Goal: Task Accomplishment & Management: Manage account settings

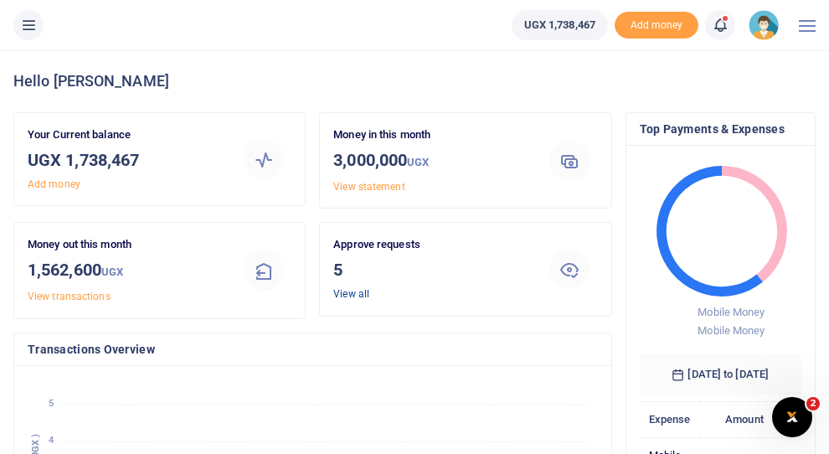
scroll to position [0, 1]
click at [344, 294] on link "View all" at bounding box center [351, 294] width 36 height 12
click at [349, 297] on link "View all" at bounding box center [351, 294] width 36 height 12
click at [348, 294] on link "View all" at bounding box center [351, 294] width 36 height 12
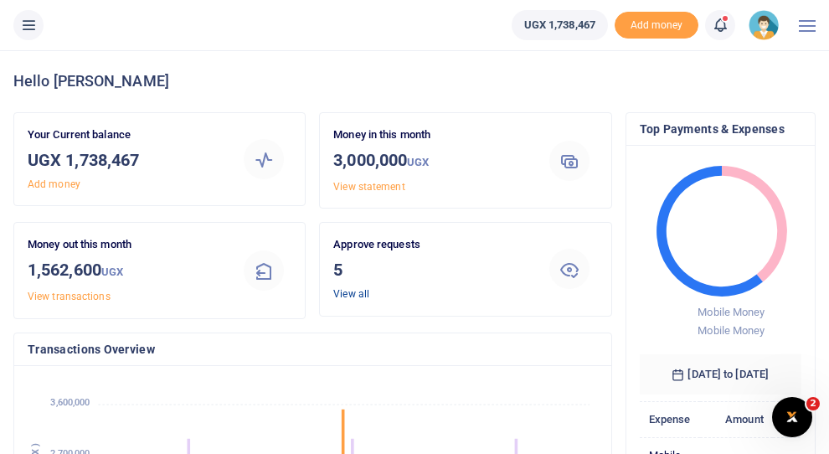
click at [348, 294] on link "View all" at bounding box center [351, 294] width 36 height 12
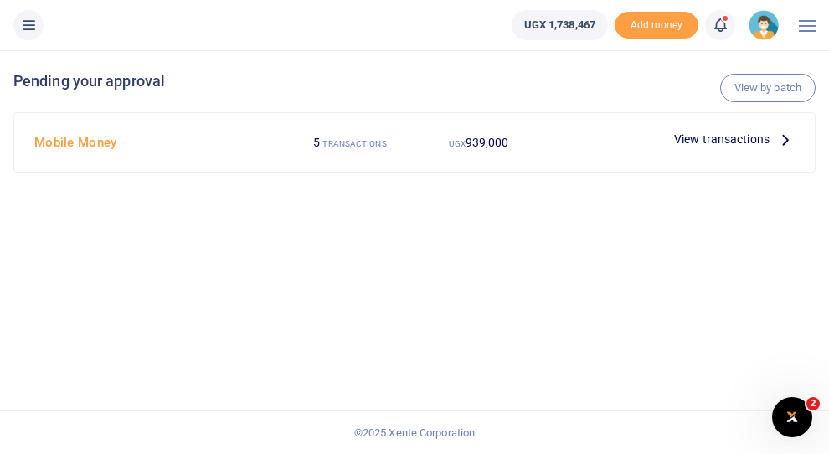
click at [694, 138] on span "View transactions" at bounding box center [721, 139] width 95 height 18
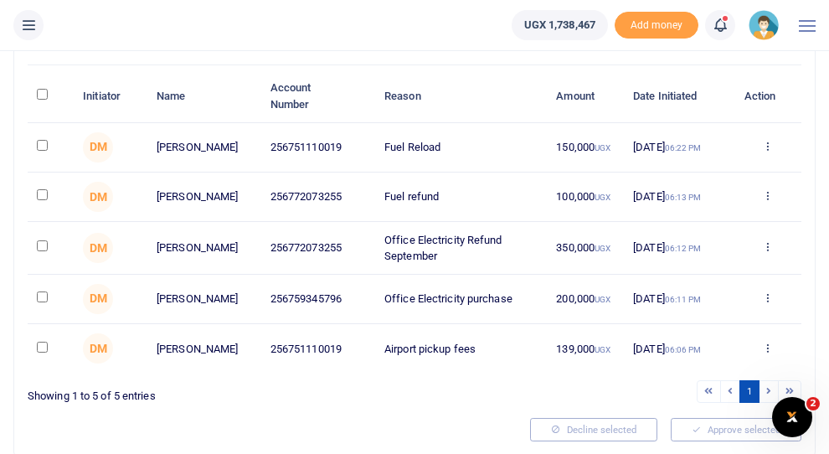
scroll to position [145, 0]
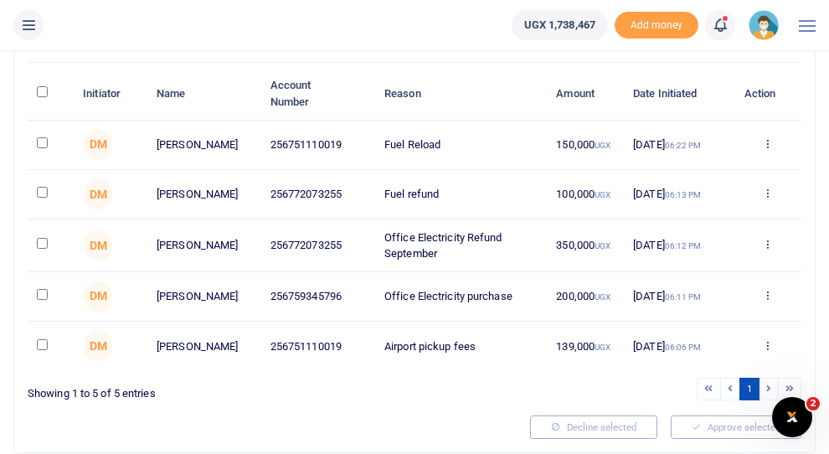
click at [42, 145] on input "checkbox" at bounding box center [42, 142] width 11 height 11
checkbox input "true"
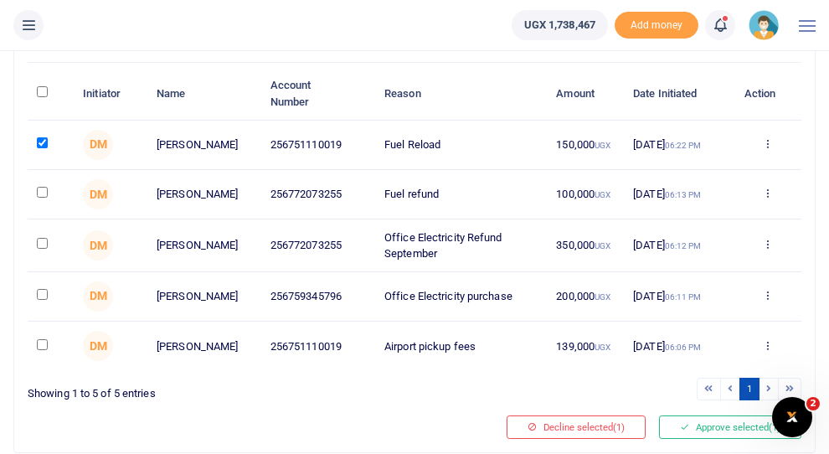
click at [44, 202] on td at bounding box center [51, 194] width 46 height 49
click at [44, 198] on input "checkbox" at bounding box center [42, 192] width 11 height 11
checkbox input "true"
click at [42, 306] on td at bounding box center [51, 296] width 46 height 49
click at [43, 306] on td at bounding box center [51, 296] width 46 height 49
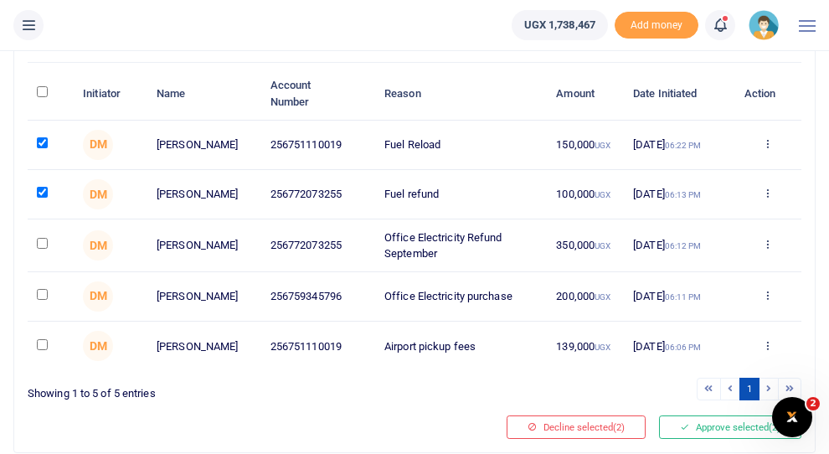
click at [44, 300] on input "checkbox" at bounding box center [42, 294] width 11 height 11
checkbox input "true"
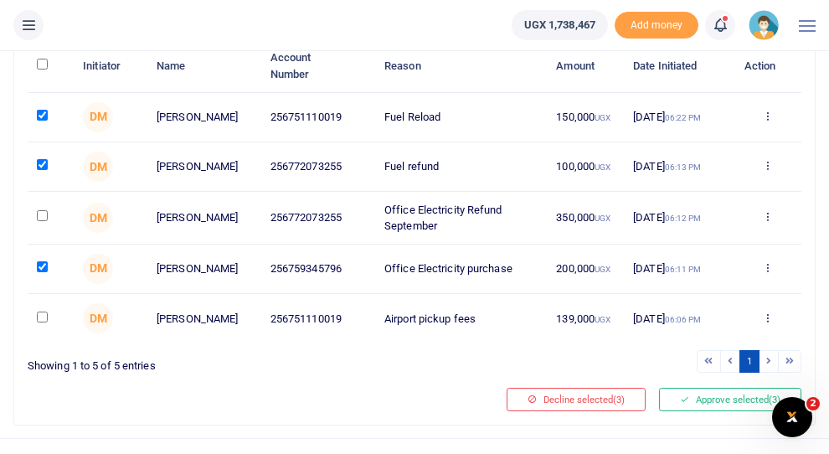
scroll to position [174, 0]
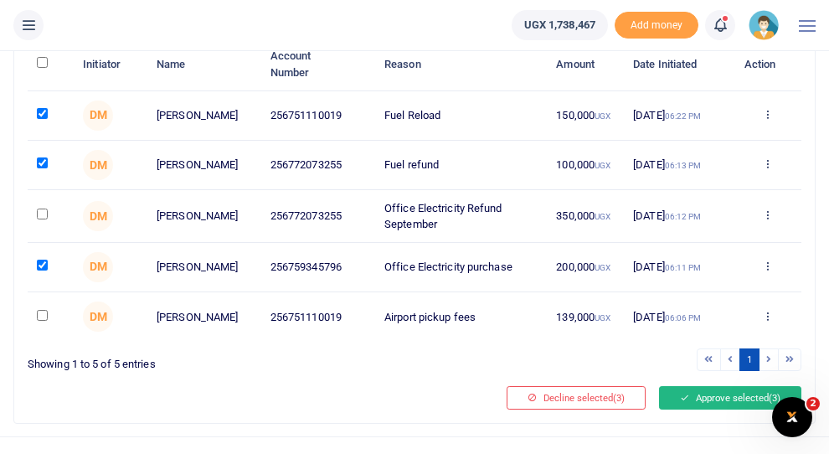
click at [716, 409] on button "Approve selected (3)" at bounding box center [730, 397] width 142 height 23
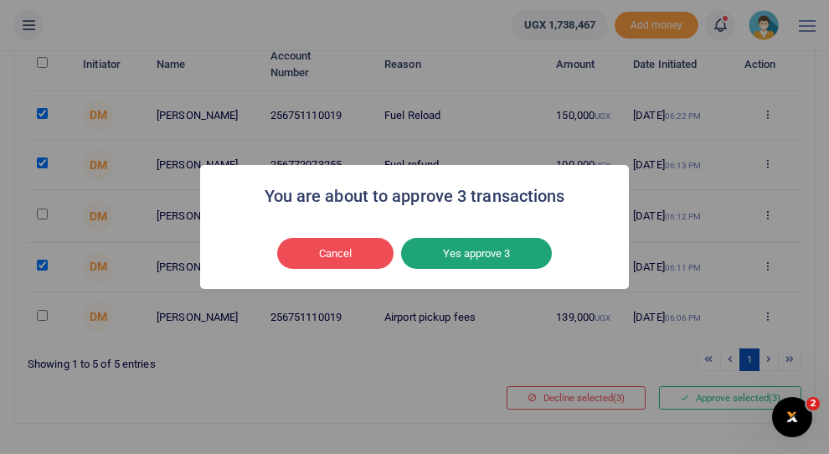
click at [469, 255] on button "Yes approve 3" at bounding box center [476, 254] width 151 height 32
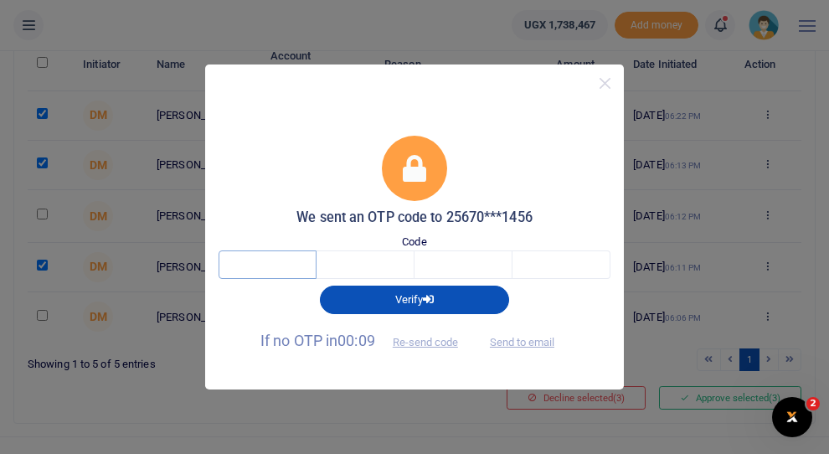
click at [278, 267] on input "text" at bounding box center [268, 264] width 98 height 28
type input "5"
type input "1"
type input "8"
type input "9"
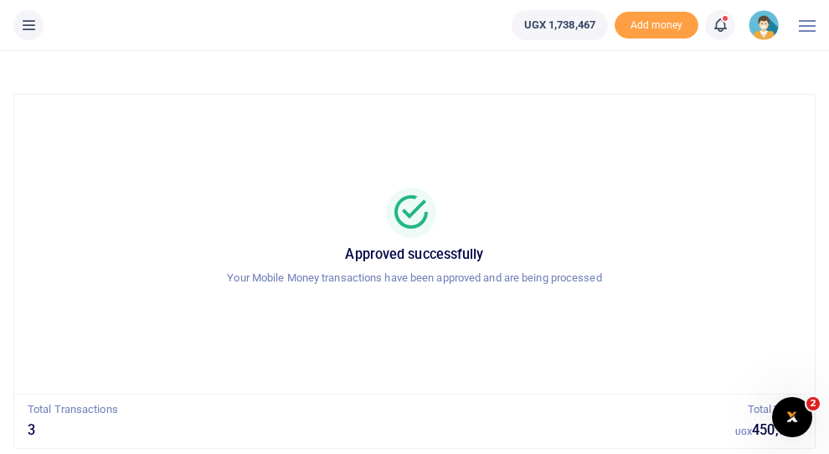
click at [765, 23] on img at bounding box center [764, 25] width 30 height 30
click at [715, 64] on link "Switch accounts" at bounding box center [718, 60] width 132 height 23
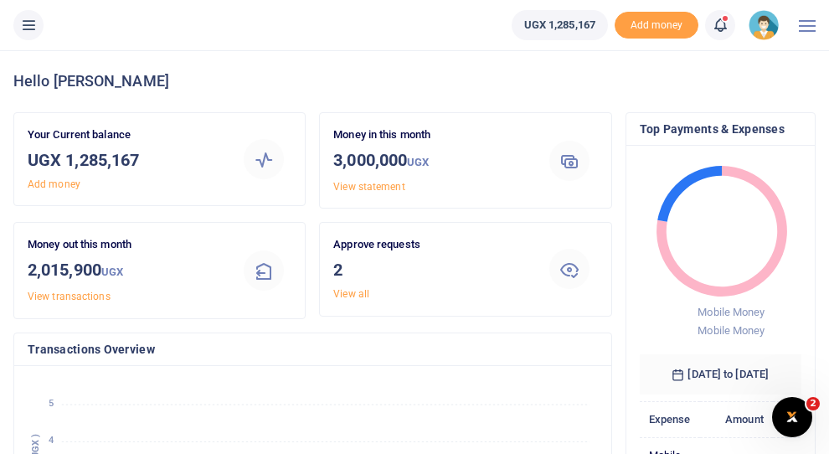
scroll to position [0, 1]
click at [351, 294] on link "View all" at bounding box center [351, 294] width 36 height 12
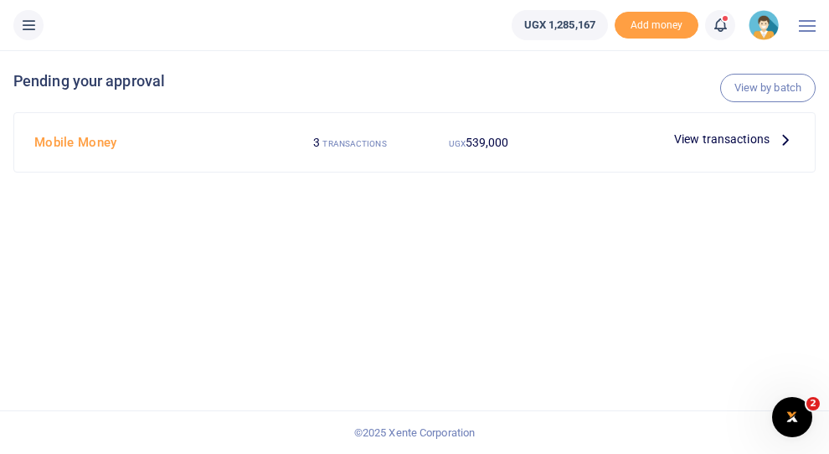
click at [753, 138] on span "View transactions" at bounding box center [721, 139] width 95 height 18
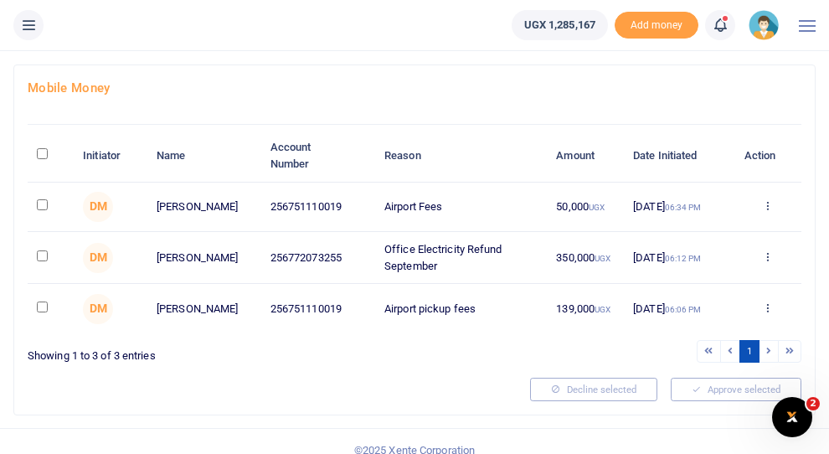
scroll to position [85, 0]
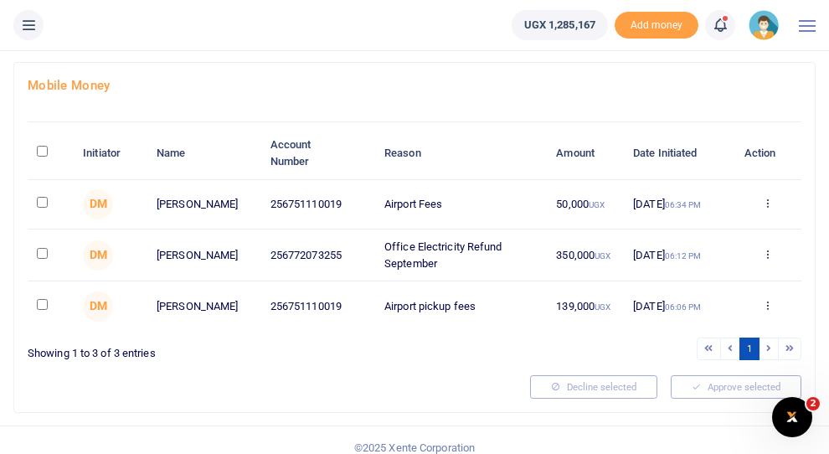
click at [41, 204] on input "checkbox" at bounding box center [42, 202] width 11 height 11
checkbox input "true"
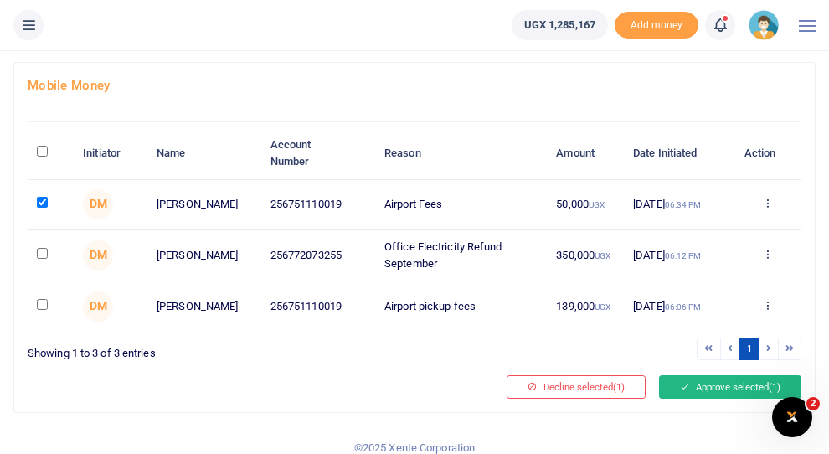
click at [725, 395] on button "Approve selected (1)" at bounding box center [730, 386] width 142 height 23
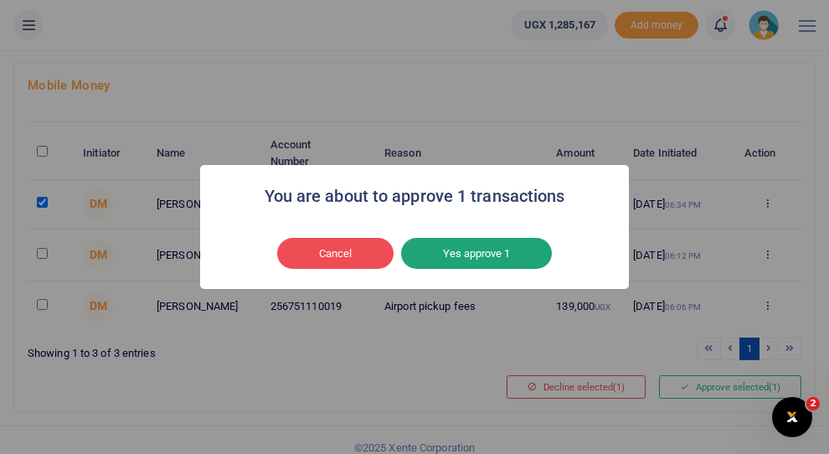
click at [477, 260] on button "Yes approve 1" at bounding box center [476, 254] width 151 height 32
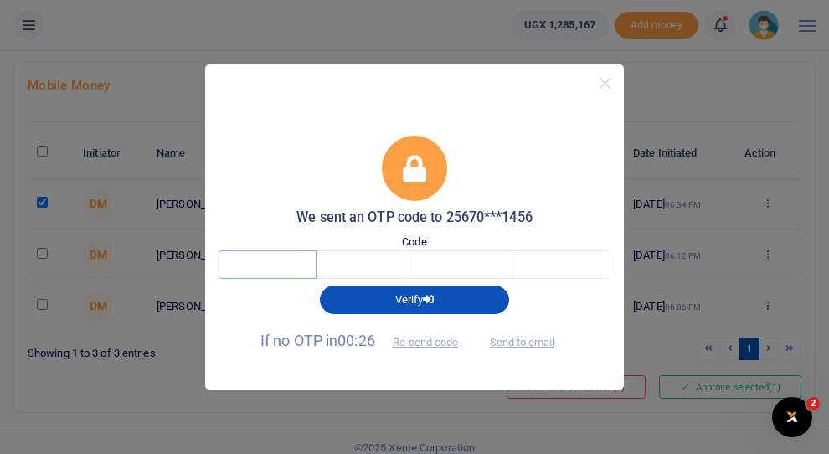
click at [286, 262] on input "text" at bounding box center [268, 264] width 98 height 28
type input "5"
type input "1"
click at [279, 271] on input "5" at bounding box center [268, 264] width 98 height 28
type input "8"
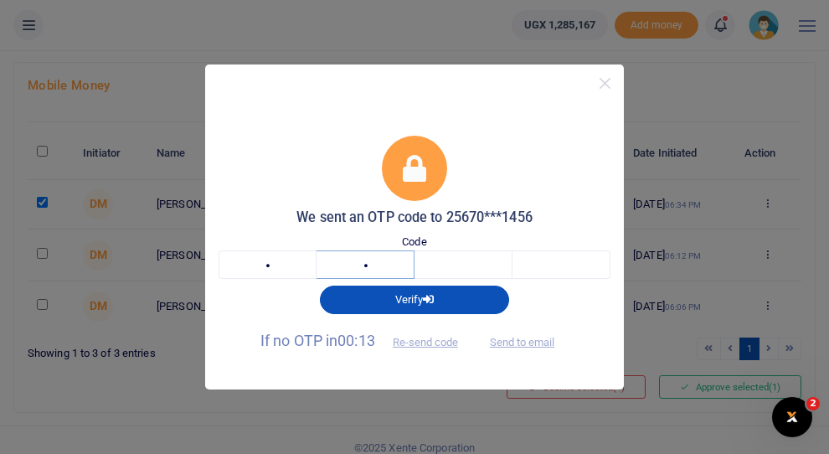
type input "7"
type input "0"
type input "7"
